Goal: Find specific page/section

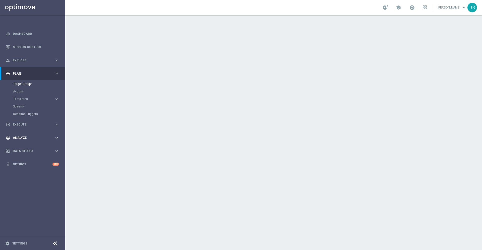
click at [34, 139] on span "Analyze" at bounding box center [33, 138] width 41 height 3
click at [29, 150] on button "BI Studio keyboard_arrow_right" at bounding box center [36, 148] width 46 height 4
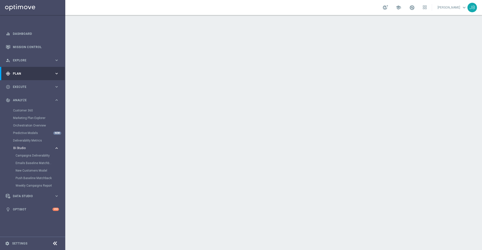
click at [28, 148] on span "BI Studio" at bounding box center [31, 148] width 36 height 3
click at [36, 155] on link "Campaigns Deliverability" at bounding box center [34, 156] width 37 height 4
